Goal: Task Accomplishment & Management: Manage account settings

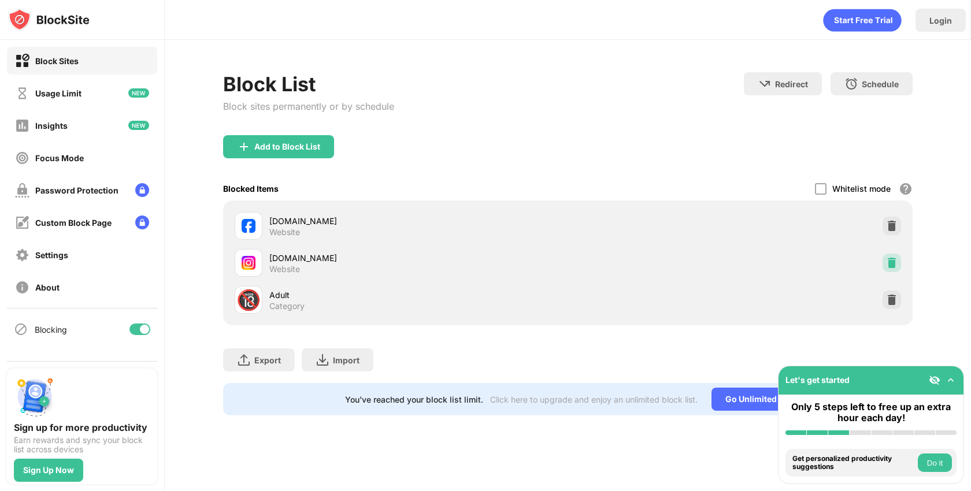
click at [891, 264] on img at bounding box center [892, 263] width 12 height 12
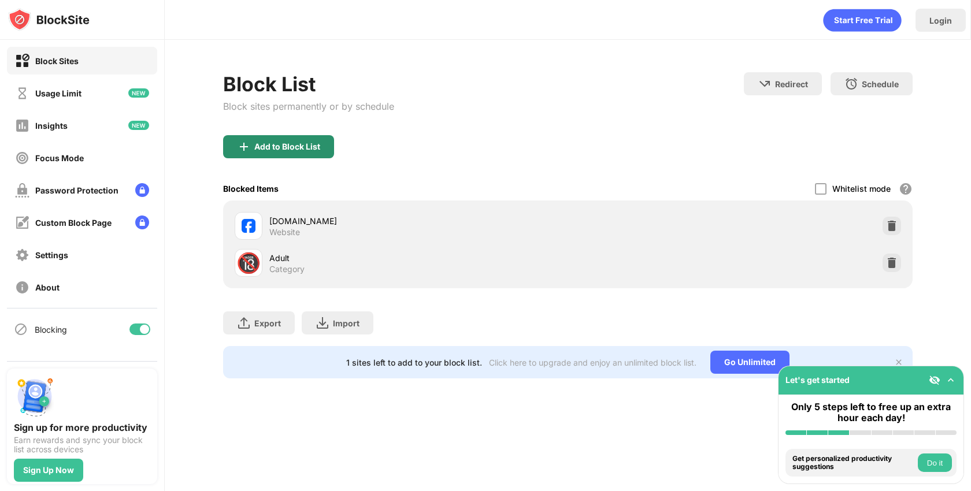
click at [313, 153] on div "Add to Block List" at bounding box center [278, 146] width 111 height 23
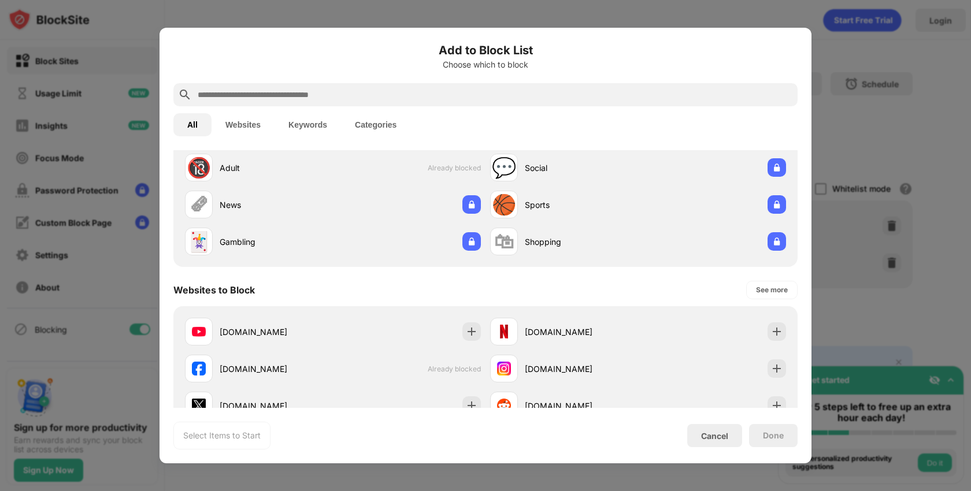
scroll to position [54, 0]
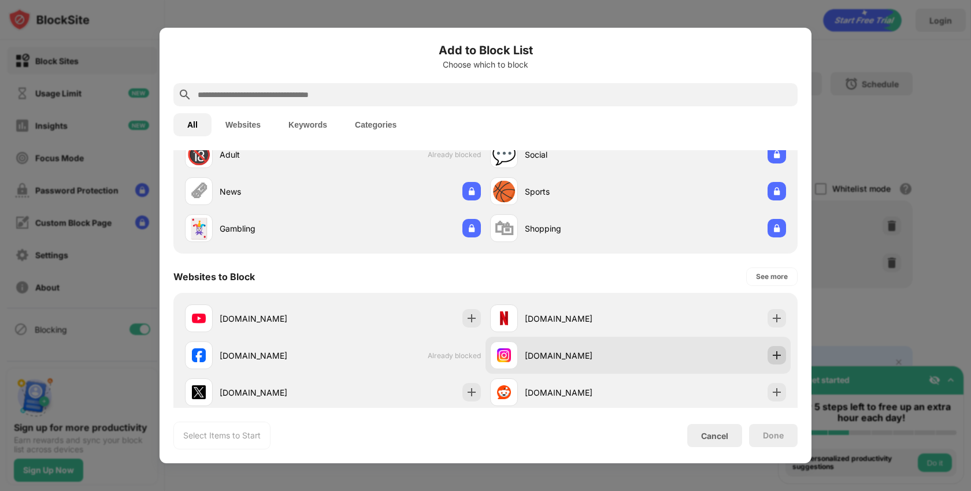
click at [773, 348] on div at bounding box center [777, 355] width 18 height 18
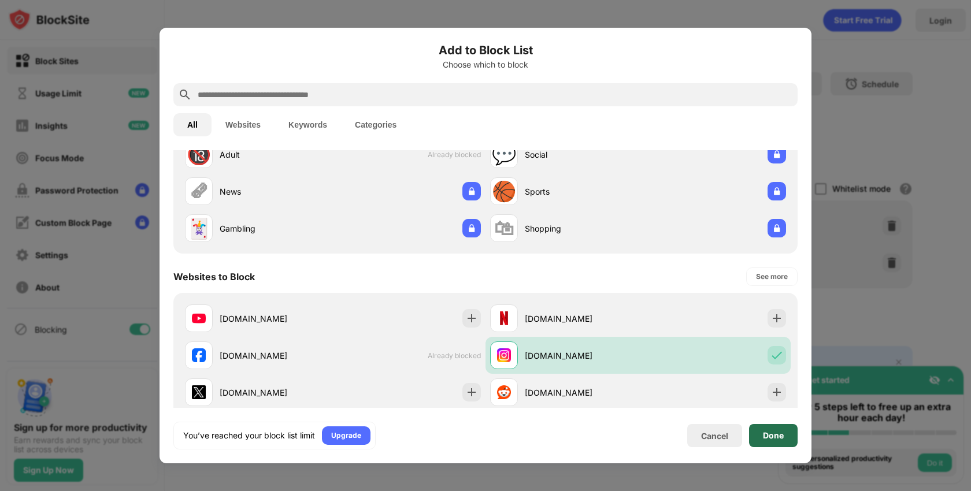
click at [784, 432] on div "Done" at bounding box center [773, 435] width 49 height 23
